Goal: Task Accomplishment & Management: Manage account settings

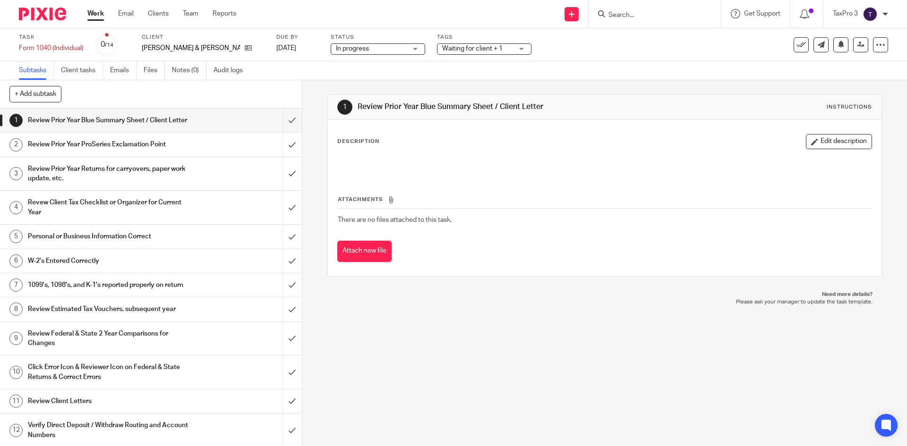
click at [46, 14] on img at bounding box center [42, 14] width 47 height 13
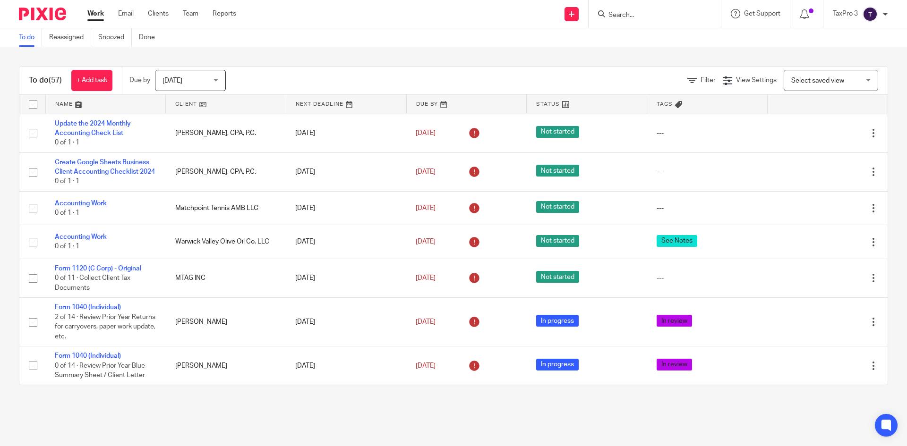
click at [645, 14] on input "Search" at bounding box center [649, 15] width 85 height 8
type input "vg"
click at [667, 40] on link at bounding box center [685, 41] width 160 height 22
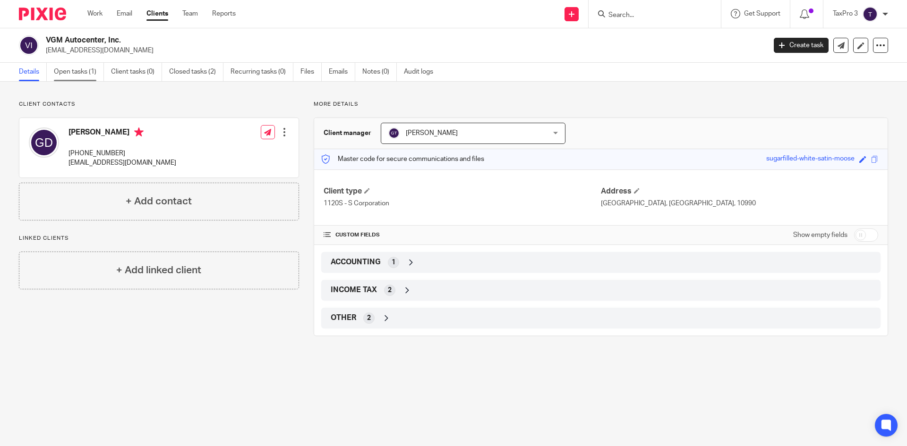
click at [89, 71] on link "Open tasks (1)" at bounding box center [79, 72] width 50 height 18
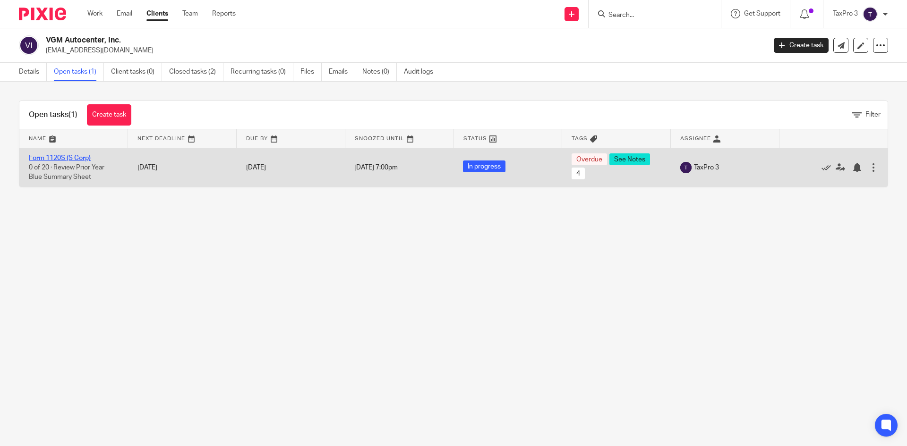
click at [80, 159] on link "Form 1120S (S Corp)" at bounding box center [60, 158] width 62 height 7
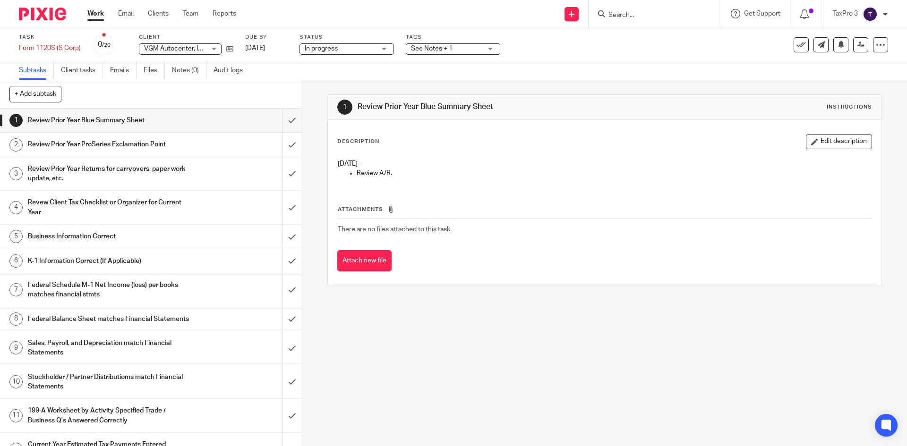
click at [482, 48] on span "See Notes + 1" at bounding box center [446, 49] width 71 height 10
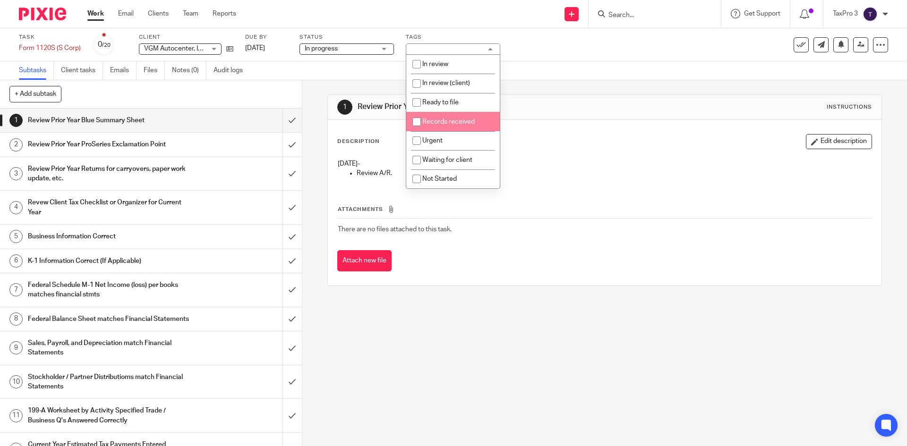
click at [597, 170] on p "Review A/R." at bounding box center [614, 173] width 514 height 9
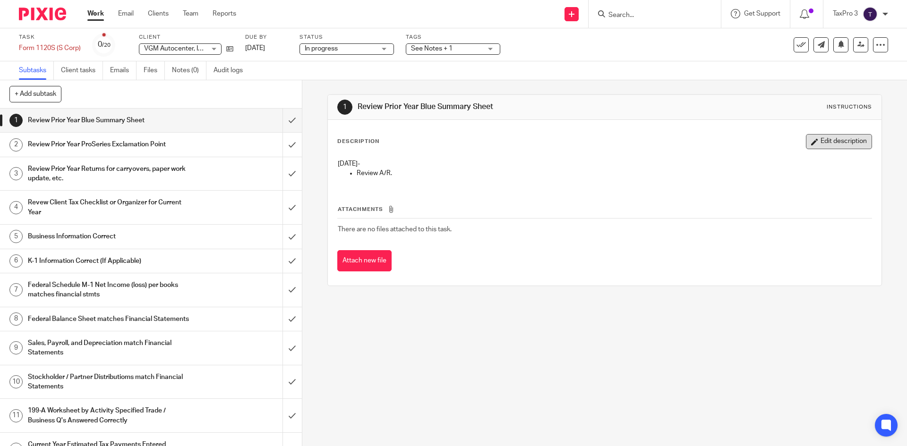
click at [842, 141] on button "Edit description" at bounding box center [839, 141] width 66 height 15
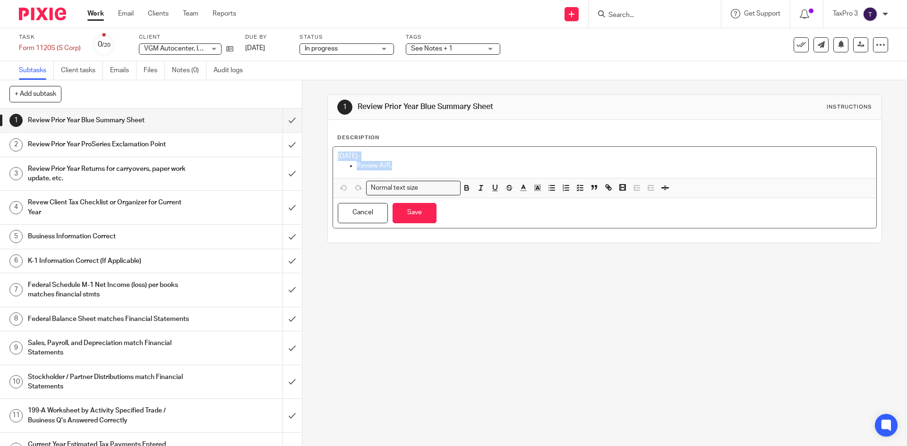
drag, startPoint x: 407, startPoint y: 165, endPoint x: 298, endPoint y: 133, distance: 112.9
click at [298, 133] on div "+ Add subtask Cancel + Add 1 Review Prior Year Blue Summary Sheet 2 Review Prio…" at bounding box center [453, 263] width 907 height 366
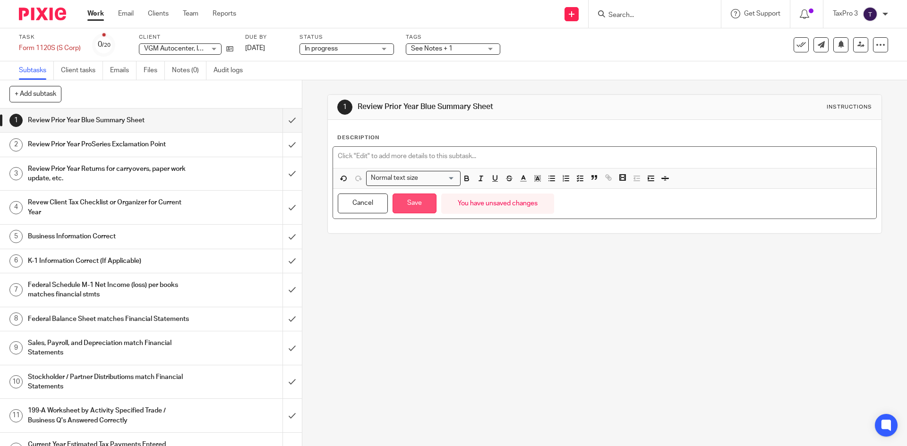
drag, startPoint x: 422, startPoint y: 201, endPoint x: 465, endPoint y: 129, distance: 83.0
click at [425, 197] on button "Save" at bounding box center [414, 204] width 44 height 20
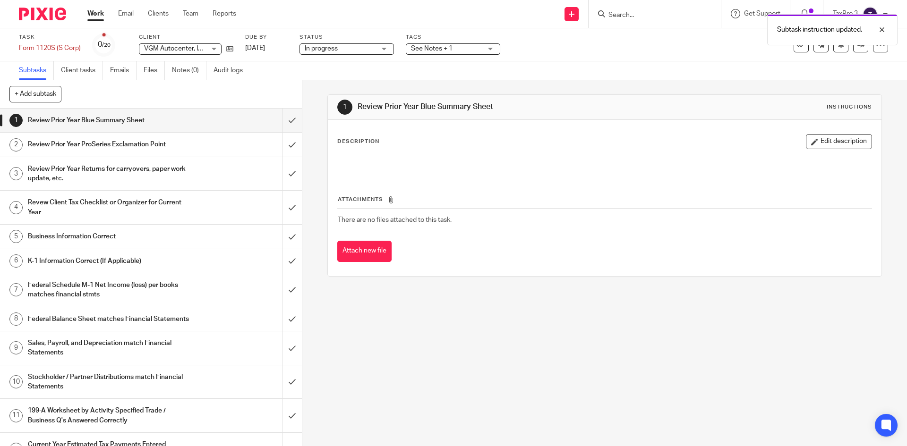
click at [484, 50] on div "See Notes + 1" at bounding box center [453, 48] width 94 height 11
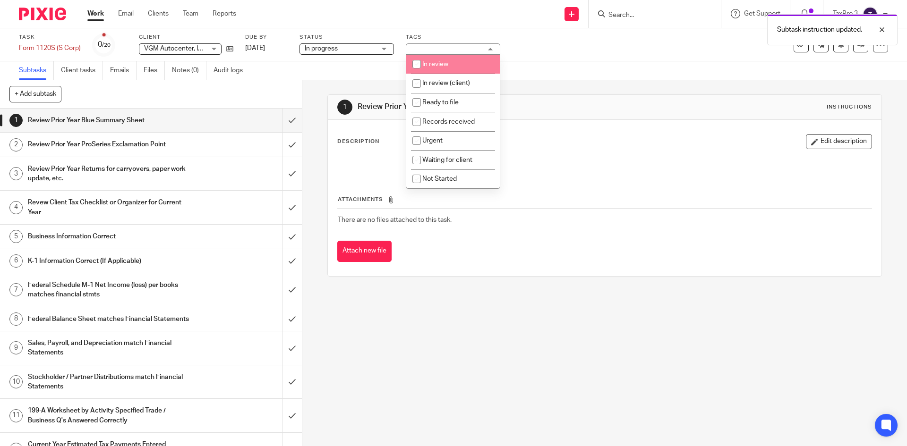
click at [438, 59] on li "In review" at bounding box center [452, 64] width 93 height 19
checkbox input "true"
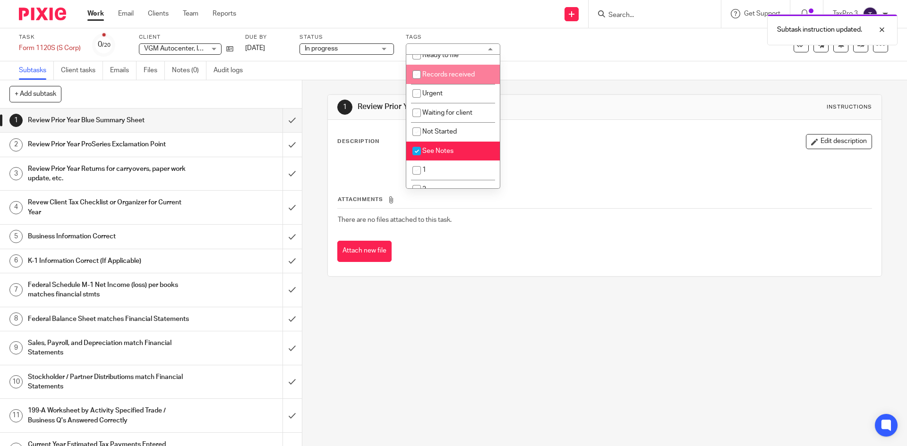
scroll to position [94, 0]
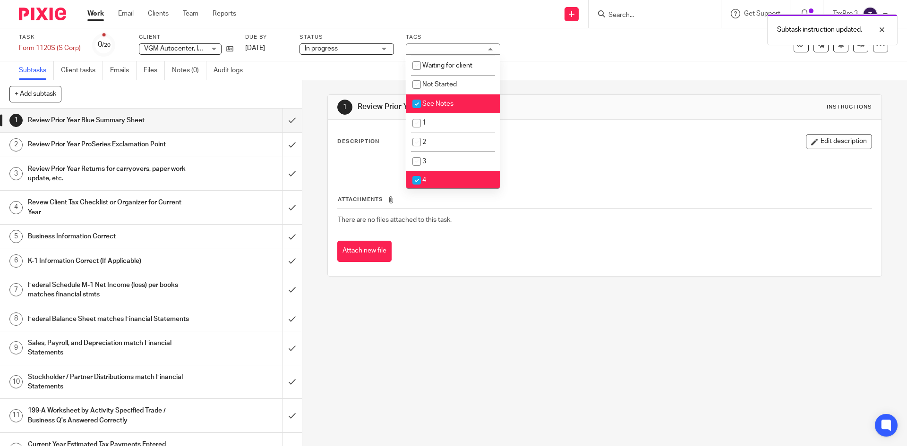
click at [440, 102] on span "See Notes" at bounding box center [437, 104] width 31 height 7
checkbox input "false"
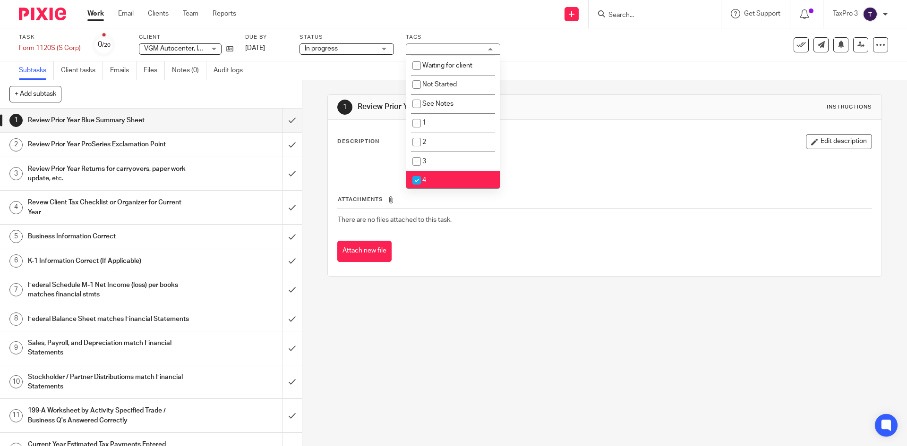
click at [446, 178] on li "4" at bounding box center [452, 180] width 93 height 19
checkbox input "false"
click at [614, 167] on p at bounding box center [604, 163] width 533 height 9
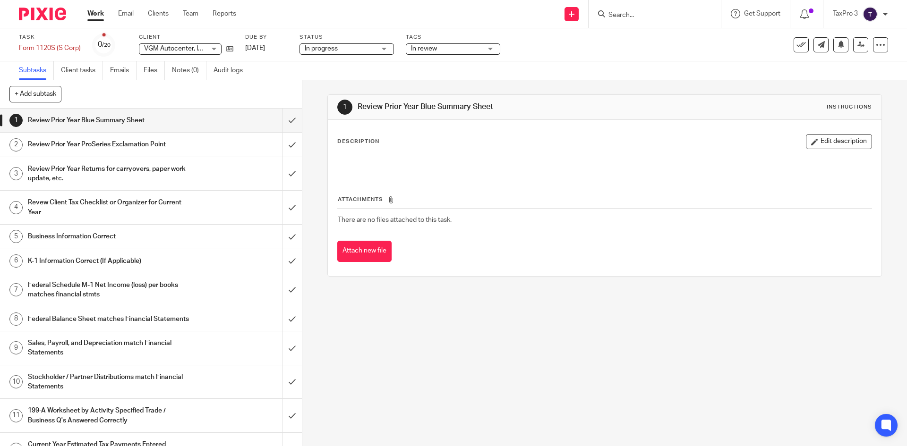
click at [49, 17] on img at bounding box center [42, 14] width 47 height 13
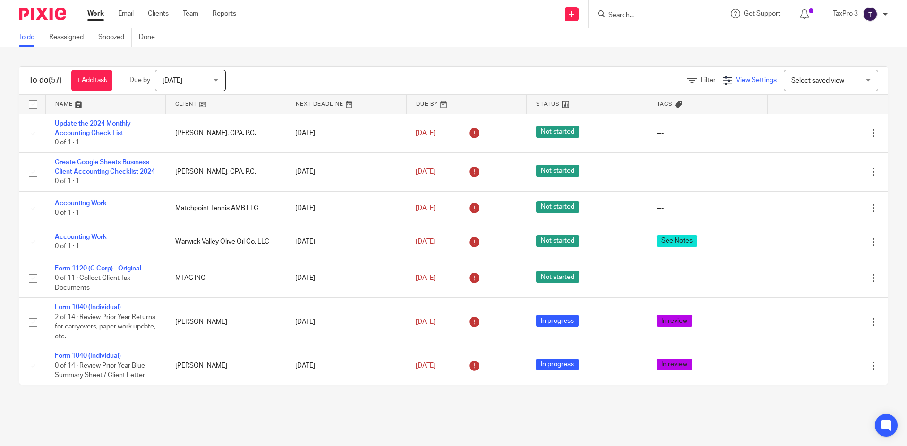
click at [742, 82] on span "View Settings" at bounding box center [756, 80] width 41 height 7
click at [748, 109] on icon at bounding box center [748, 108] width 9 height 9
click at [684, 109] on h4 "View Settings" at bounding box center [687, 110] width 67 height 12
click at [751, 106] on icon at bounding box center [748, 108] width 9 height 9
click at [702, 128] on span "Manage saved views" at bounding box center [697, 129] width 60 height 7
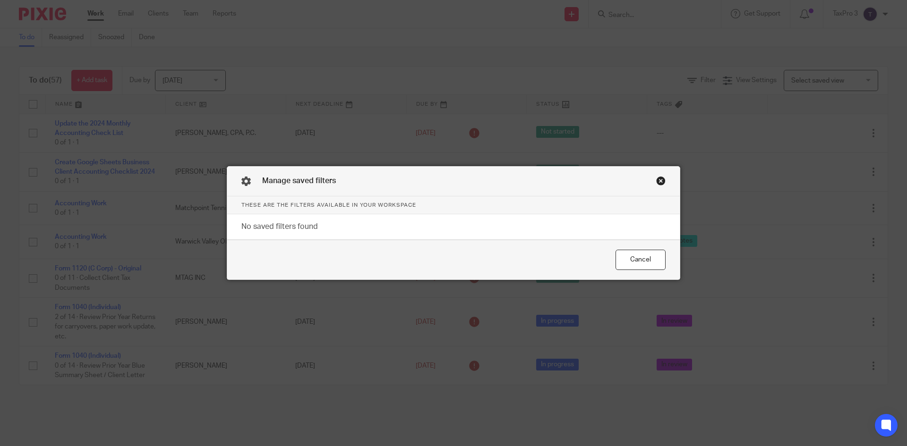
click at [662, 178] on div "Close this dialog window" at bounding box center [660, 180] width 9 height 9
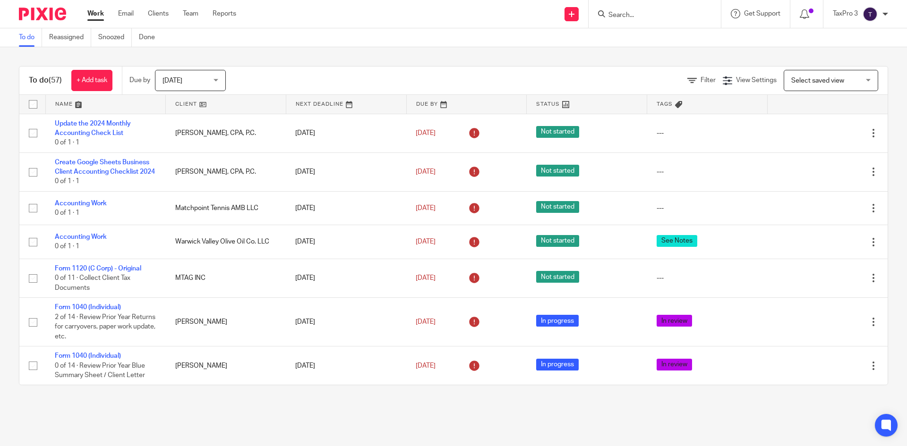
click at [181, 102] on link at bounding box center [226, 104] width 120 height 19
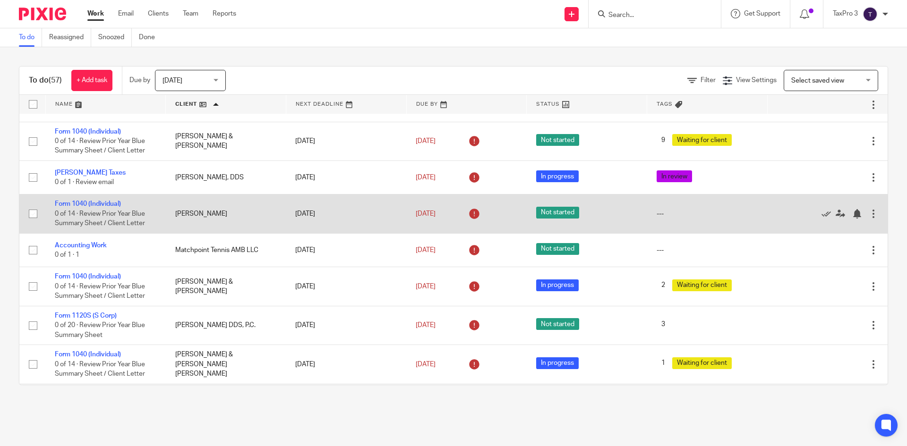
scroll to position [992, 0]
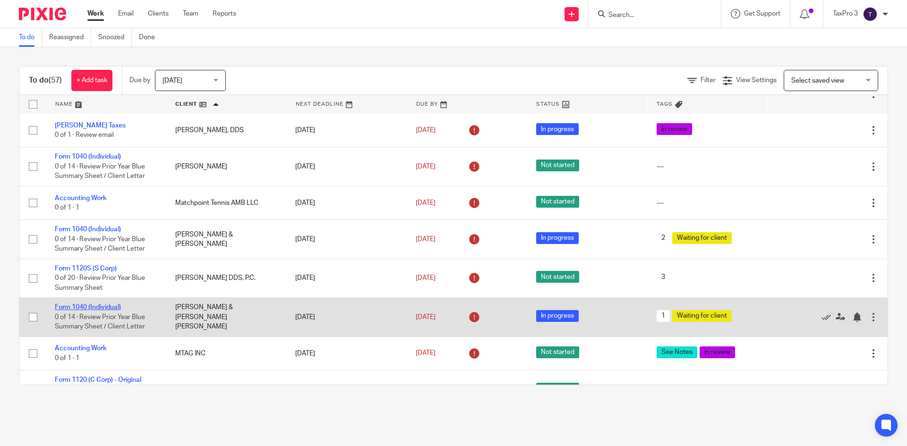
click at [116, 311] on link "Form 1040 (Individual)" at bounding box center [88, 307] width 66 height 7
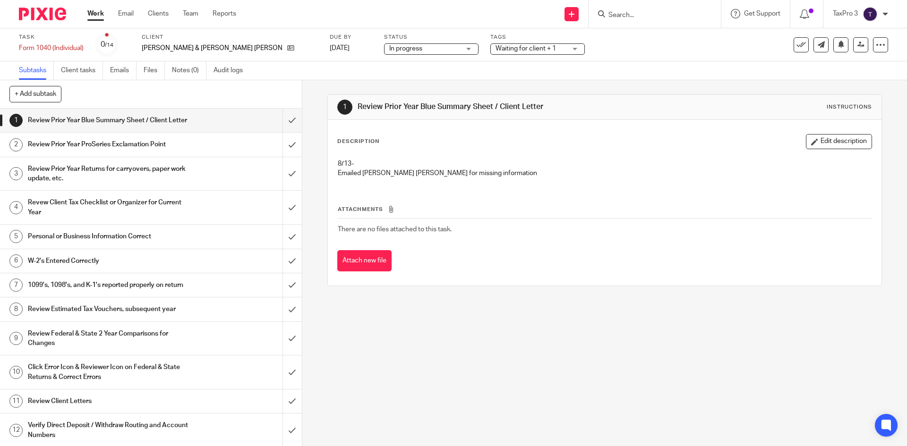
click at [495, 48] on span "Waiting for client + 1" at bounding box center [525, 48] width 60 height 7
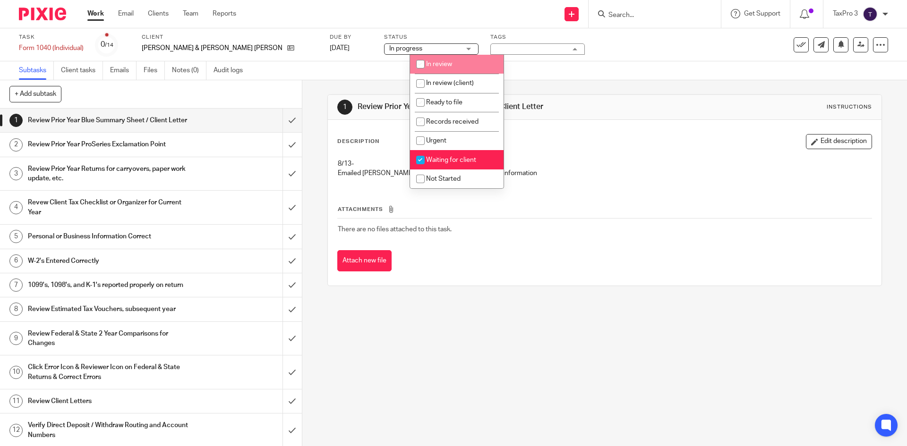
click at [449, 64] on span "In review" at bounding box center [439, 64] width 26 height 7
checkbox input "true"
click at [462, 161] on span "Waiting for client" at bounding box center [451, 160] width 50 height 7
checkbox input "false"
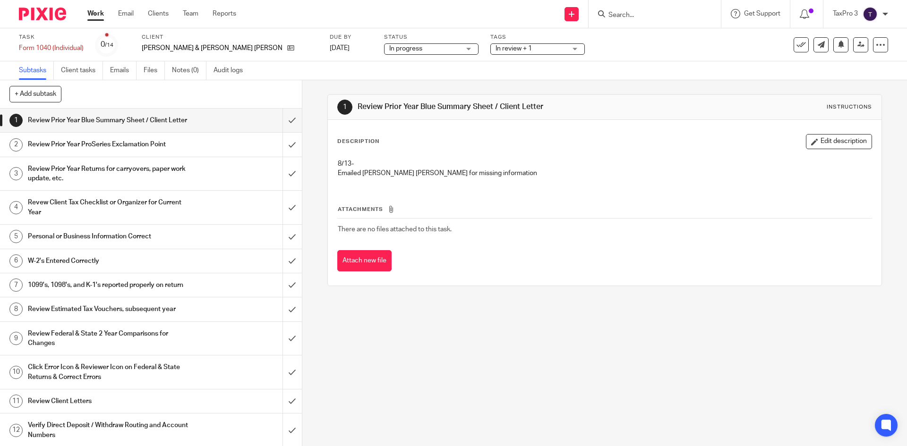
click at [42, 17] on img at bounding box center [42, 14] width 47 height 13
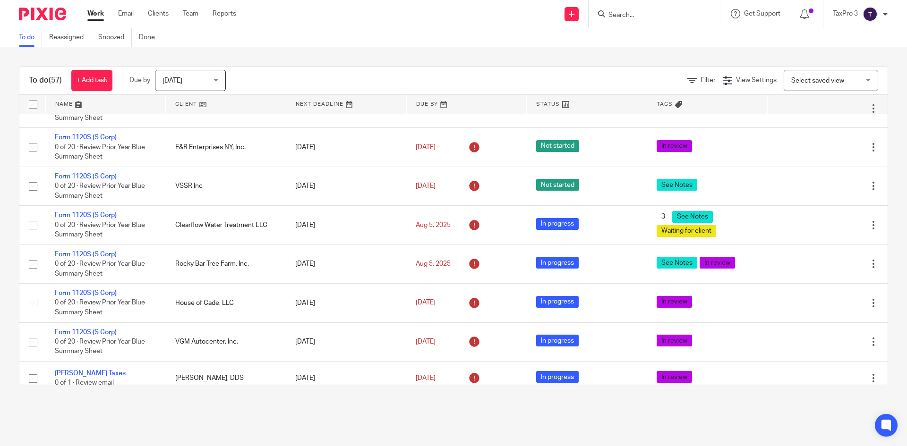
scroll to position [992, 0]
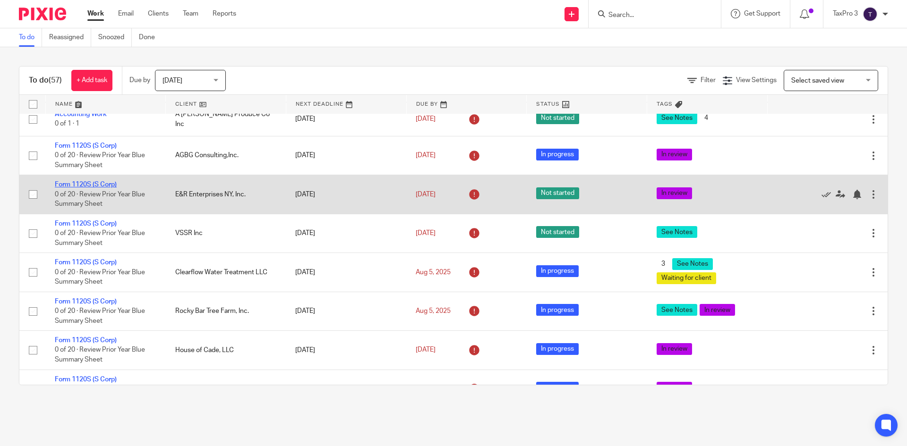
click at [83, 188] on link "Form 1120S (S Corp)" at bounding box center [86, 184] width 62 height 7
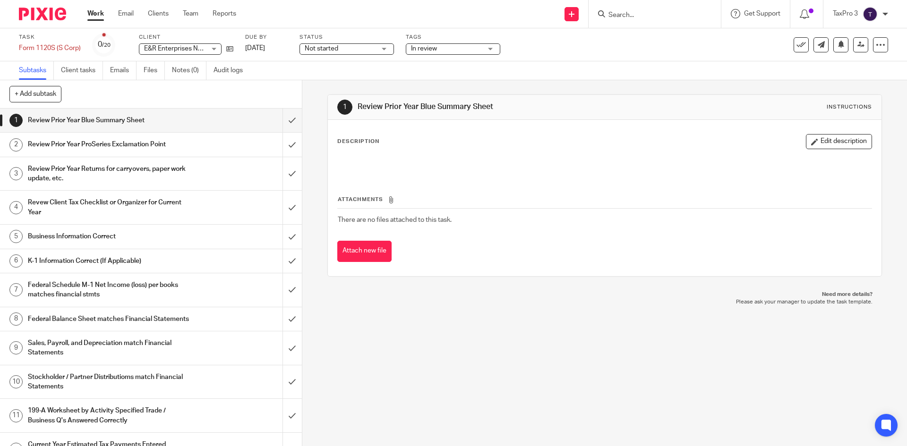
click at [308, 48] on span "Not started" at bounding box center [322, 48] width 34 height 7
drag, startPoint x: 317, startPoint y: 83, endPoint x: 289, endPoint y: 76, distance: 29.7
click at [315, 83] on span "In progress" at bounding box center [322, 83] width 33 height 7
click at [37, 15] on img at bounding box center [42, 14] width 47 height 13
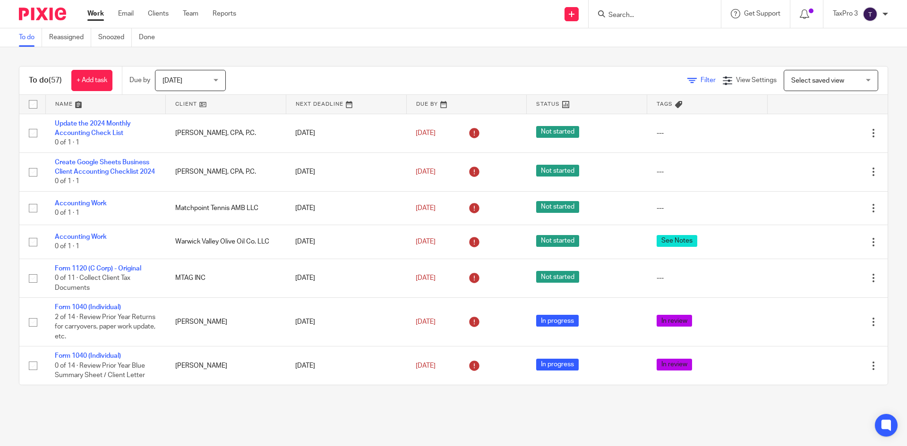
click at [687, 79] on icon at bounding box center [691, 80] width 9 height 9
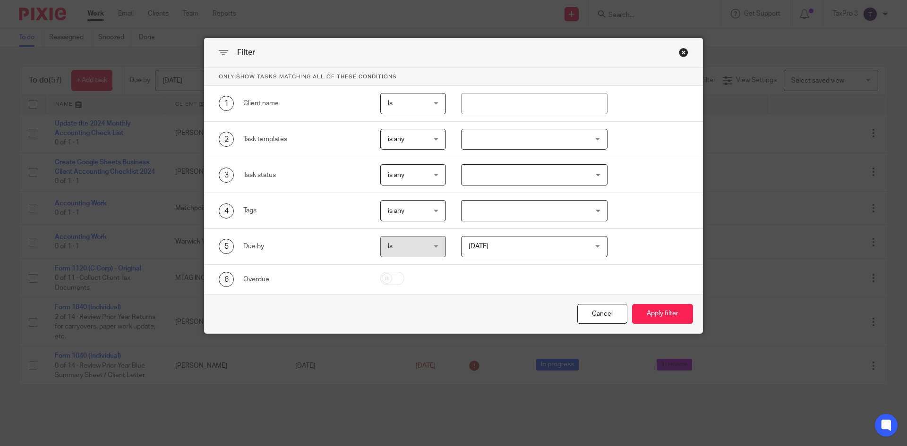
click at [422, 172] on span "is any" at bounding box center [411, 175] width 46 height 20
click at [510, 177] on input "Search for option" at bounding box center [532, 175] width 140 height 17
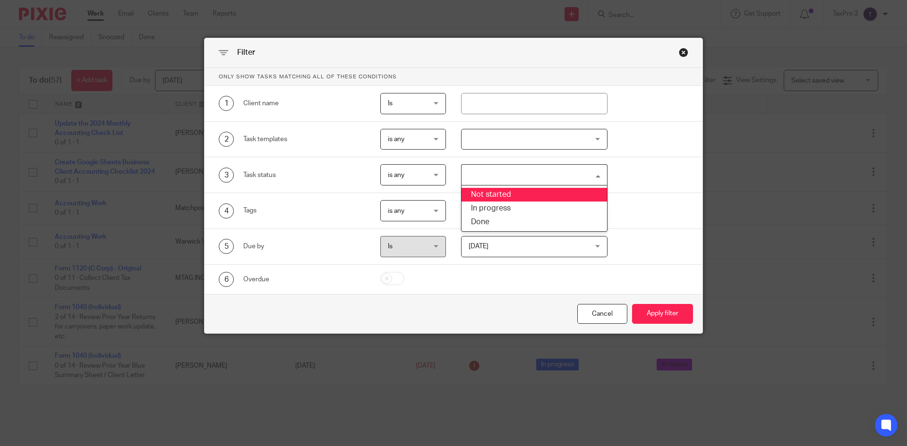
click at [510, 196] on li "Not started" at bounding box center [534, 195] width 146 height 14
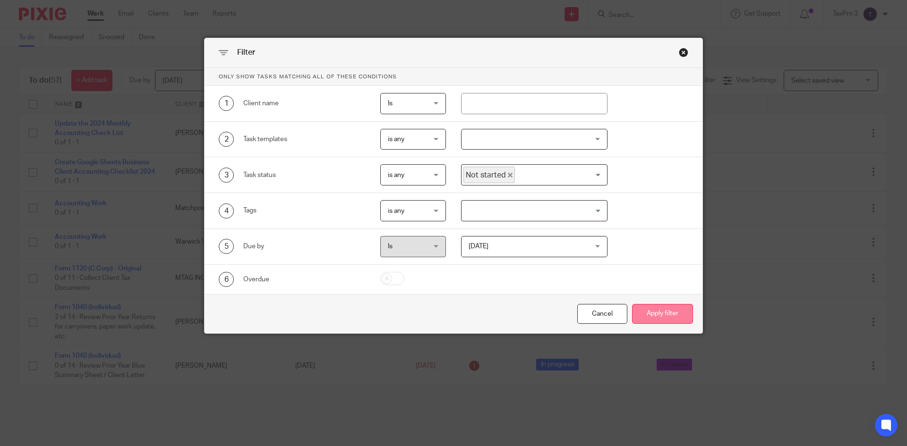
click at [660, 306] on button "Apply filter" at bounding box center [662, 314] width 61 height 20
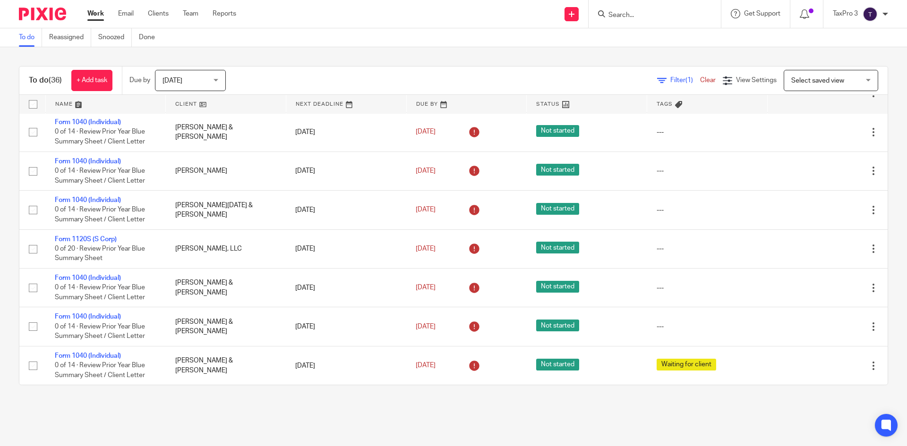
scroll to position [763, 0]
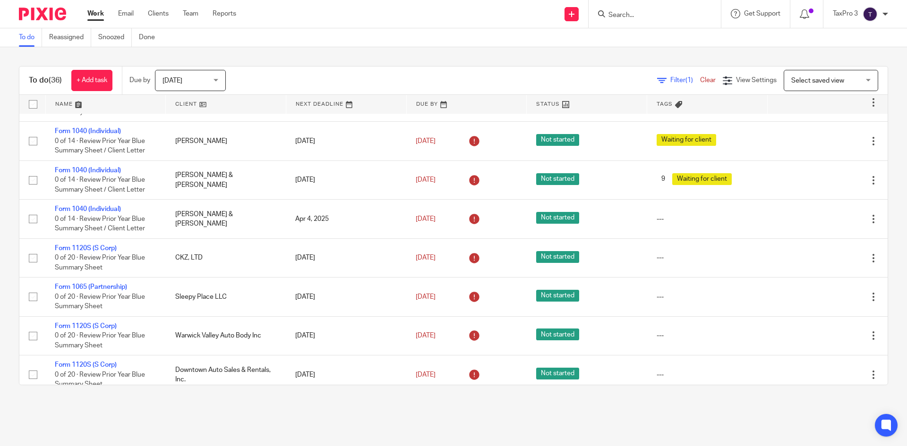
click at [662, 74] on div "Filter (1) Clear View Settings View Settings (1) Filters Clear Save Manage save…" at bounding box center [564, 80] width 645 height 21
click at [670, 80] on span "Filter (1)" at bounding box center [685, 80] width 30 height 7
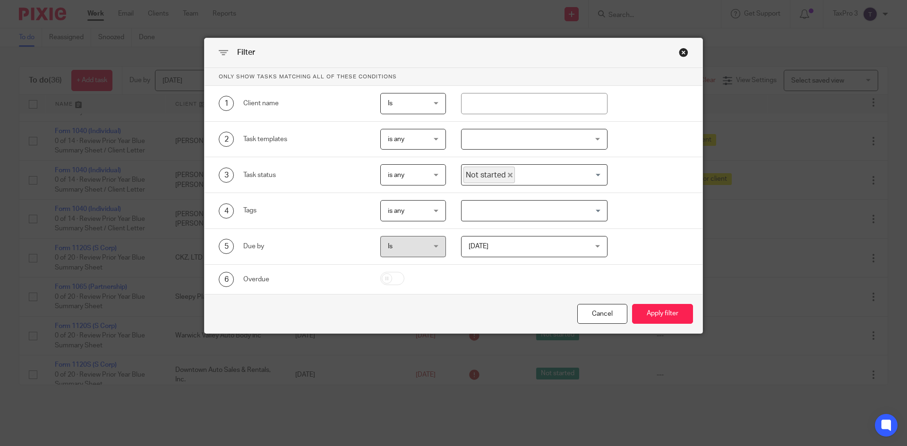
click at [534, 176] on input "Search for option" at bounding box center [559, 175] width 86 height 17
click at [497, 207] on li "In progress" at bounding box center [534, 209] width 146 height 14
click at [508, 177] on icon "Deselect Not started" at bounding box center [510, 175] width 5 height 5
click at [667, 316] on button "Apply filter" at bounding box center [662, 314] width 61 height 20
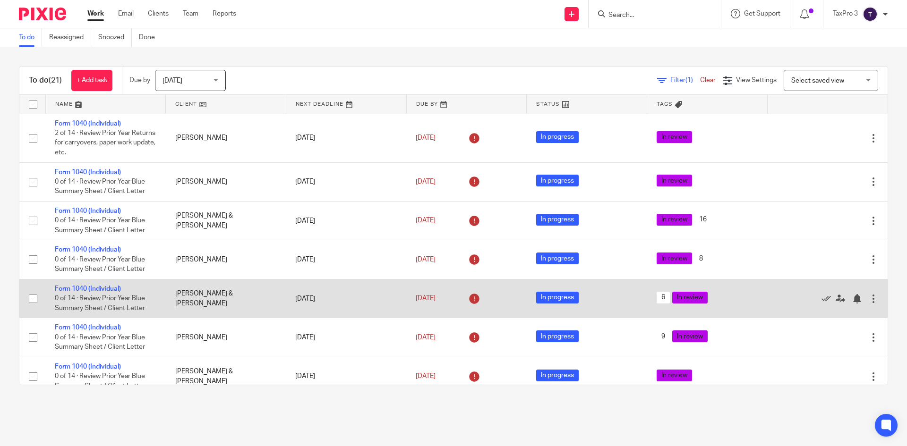
click at [93, 284] on td "Form 1040 (Individual) 0 of 14 · Review Prior Year Blue Summary Sheet / Client …" at bounding box center [105, 298] width 120 height 39
click at [98, 289] on link "Form 1040 (Individual)" at bounding box center [88, 289] width 66 height 7
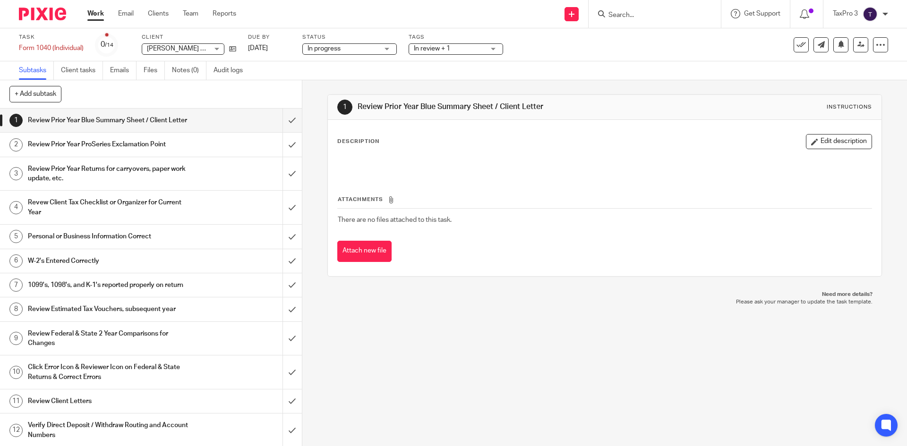
click at [463, 47] on span "In review + 1" at bounding box center [449, 49] width 71 height 10
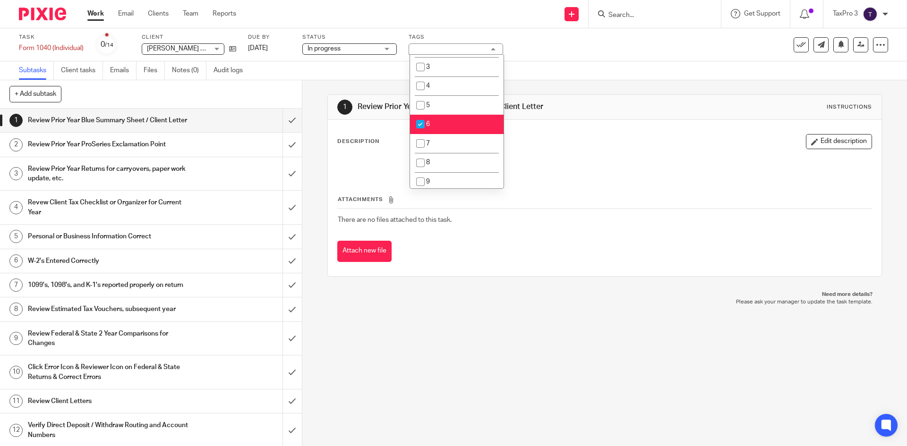
scroll to position [236, 0]
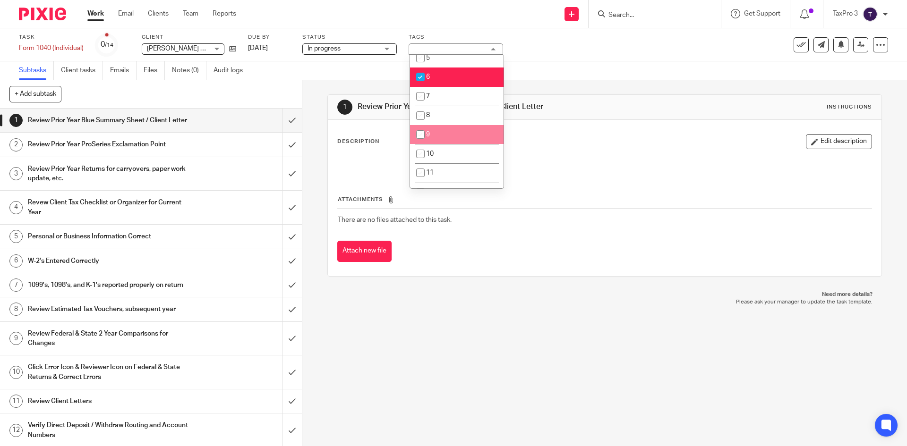
click at [463, 129] on li "9" at bounding box center [456, 134] width 93 height 19
checkbox input "true"
drag, startPoint x: 449, startPoint y: 81, endPoint x: 446, endPoint y: 123, distance: 42.6
click at [449, 82] on li "6" at bounding box center [456, 77] width 93 height 19
checkbox input "false"
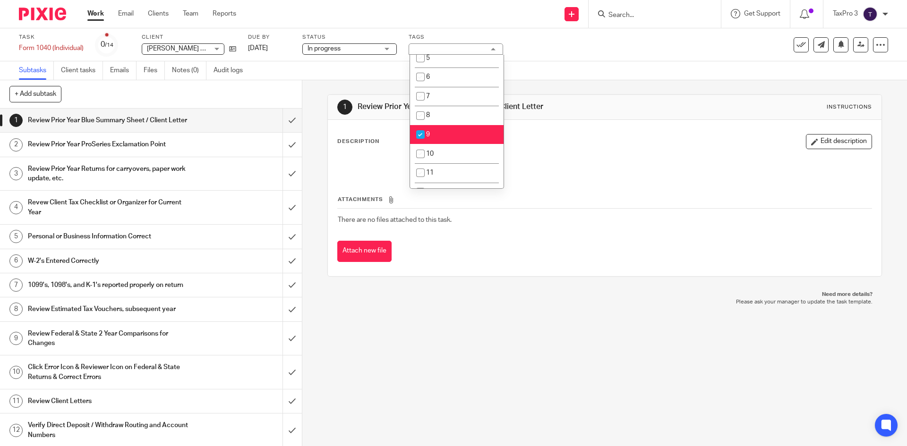
click at [444, 137] on li "9" at bounding box center [456, 134] width 93 height 19
checkbox input "false"
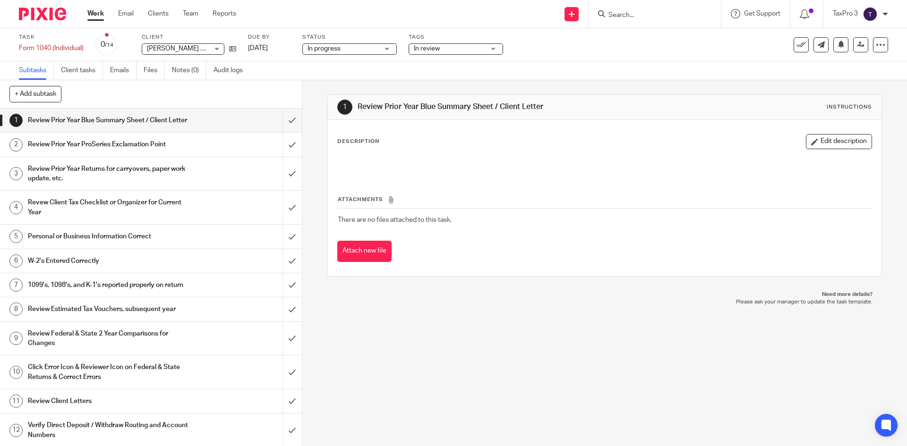
click at [53, 11] on img at bounding box center [42, 14] width 47 height 13
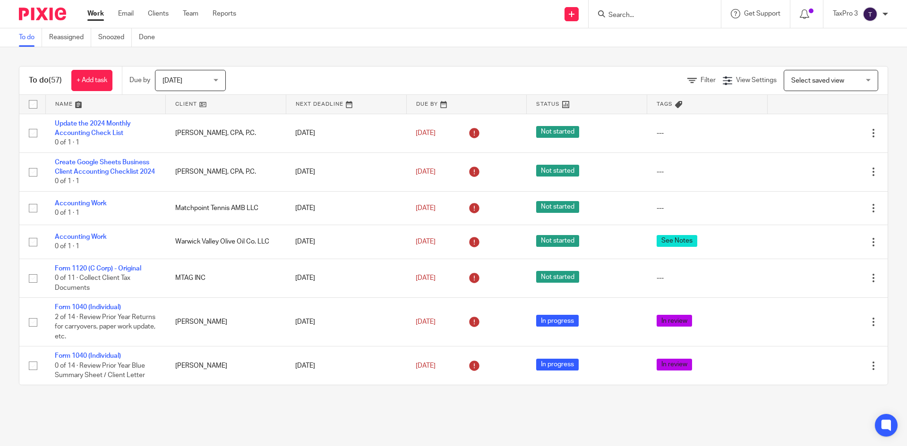
click at [679, 74] on div "Filter View Settings View Settings Manage saved views Select saved view Select …" at bounding box center [564, 80] width 645 height 21
click at [687, 81] on link "Filter" at bounding box center [701, 80] width 28 height 7
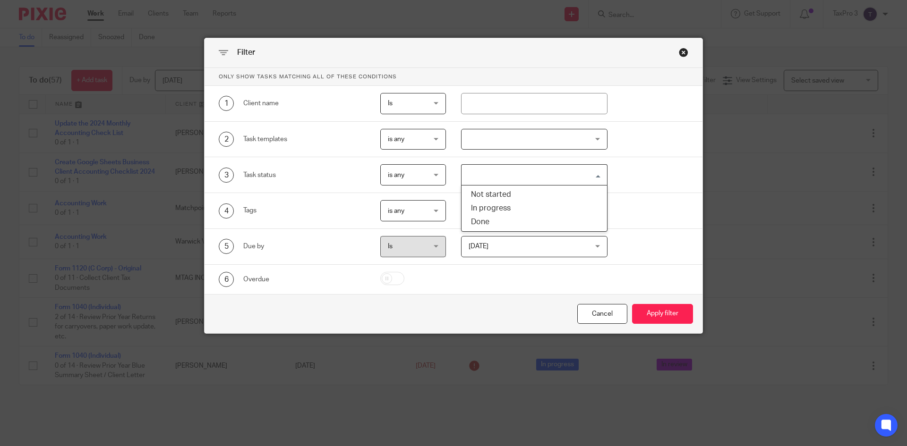
click at [494, 175] on input "Search for option" at bounding box center [532, 175] width 140 height 17
click at [500, 207] on li "In progress" at bounding box center [534, 209] width 146 height 14
click at [507, 173] on icon "Deselect In progress" at bounding box center [509, 175] width 5 height 5
click at [519, 180] on input "Search for option" at bounding box center [532, 175] width 140 height 17
click at [511, 208] on li "In progress" at bounding box center [534, 209] width 146 height 14
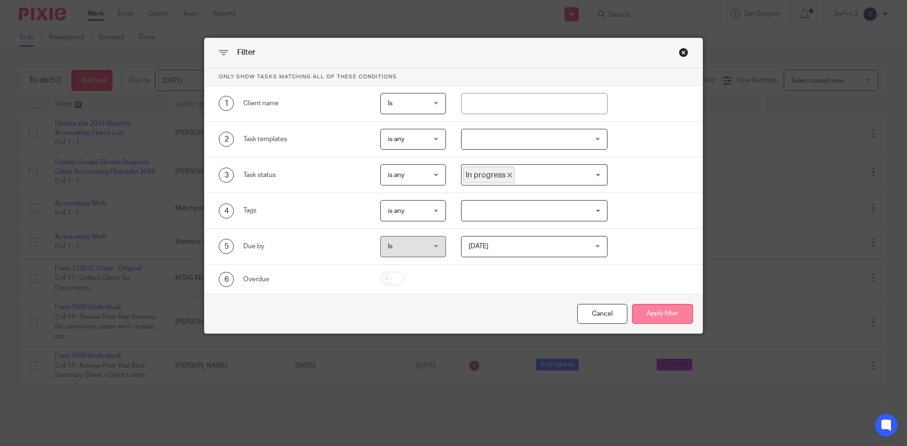
click at [677, 314] on button "Apply filter" at bounding box center [662, 314] width 61 height 20
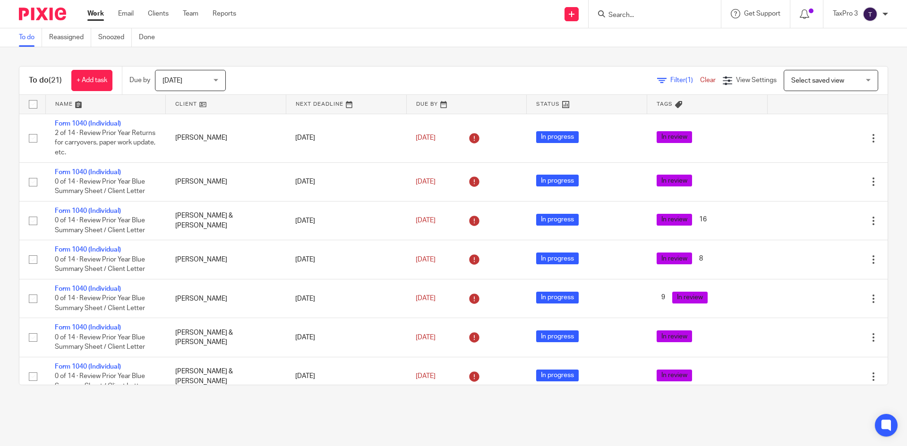
click at [670, 83] on span "Filter (1)" at bounding box center [685, 80] width 30 height 7
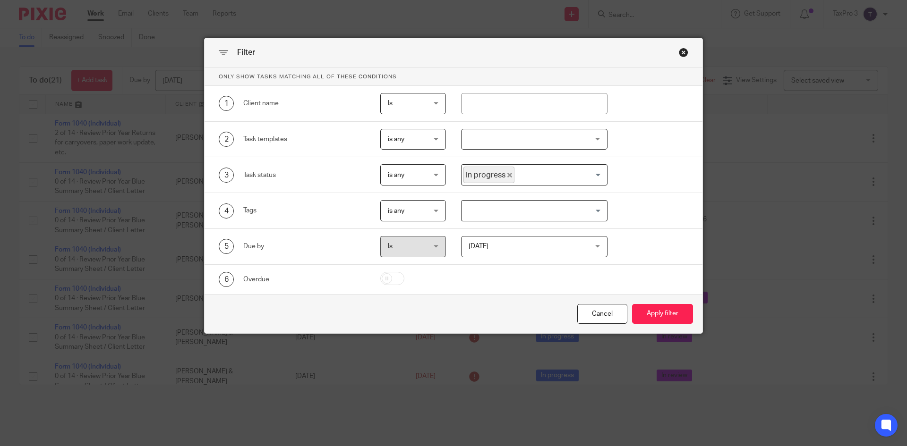
click at [507, 173] on icon "Deselect In progress" at bounding box center [509, 175] width 5 height 5
click at [515, 179] on input "Search for option" at bounding box center [532, 175] width 140 height 17
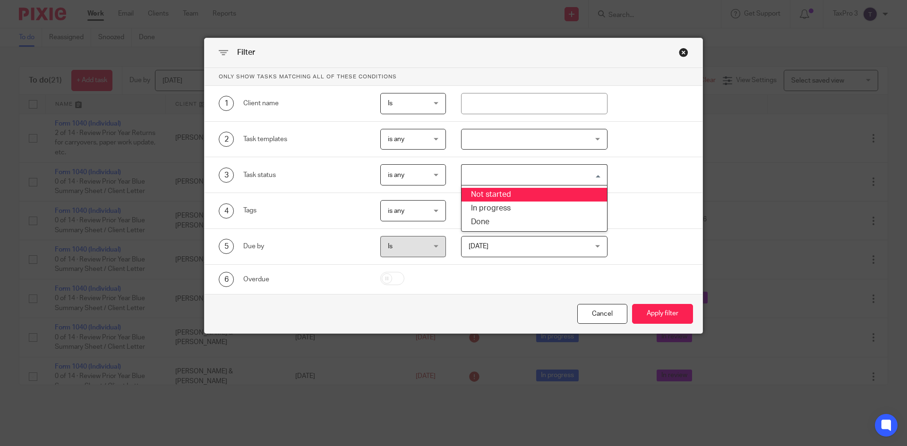
click at [514, 194] on li "Not started" at bounding box center [534, 195] width 146 height 14
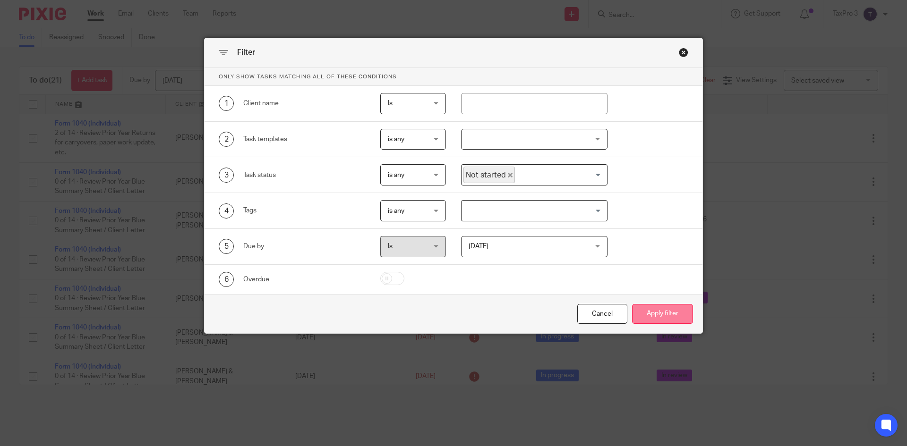
click at [654, 311] on button "Apply filter" at bounding box center [662, 314] width 61 height 20
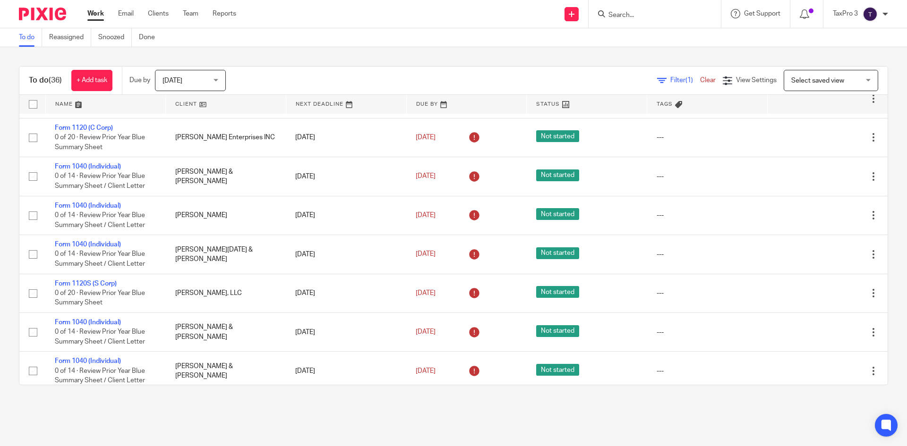
scroll to position [1093, 0]
